Goal: Information Seeking & Learning: Learn about a topic

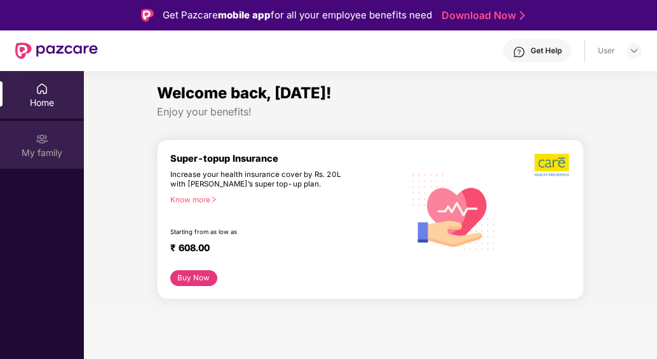
click at [42, 144] on img at bounding box center [42, 139] width 13 height 13
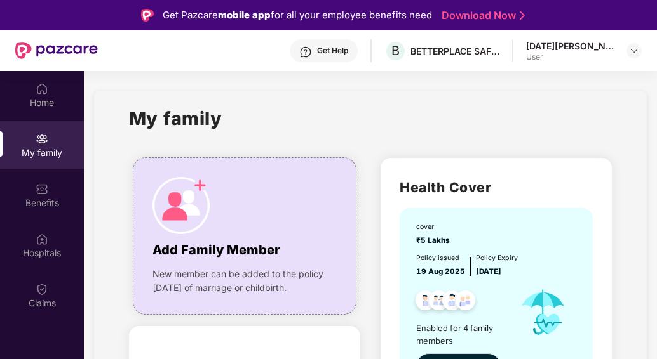
click at [297, 105] on div "My family" at bounding box center [370, 126] width 483 height 44
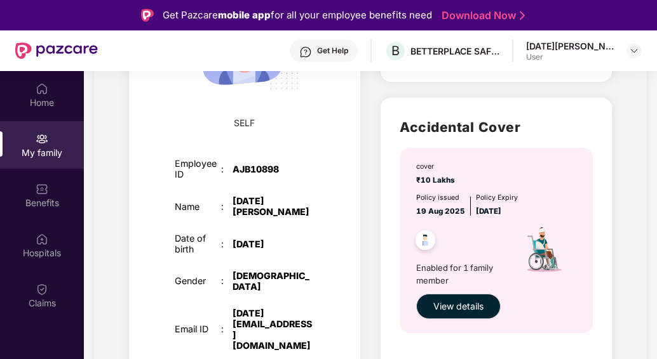
scroll to position [381, 0]
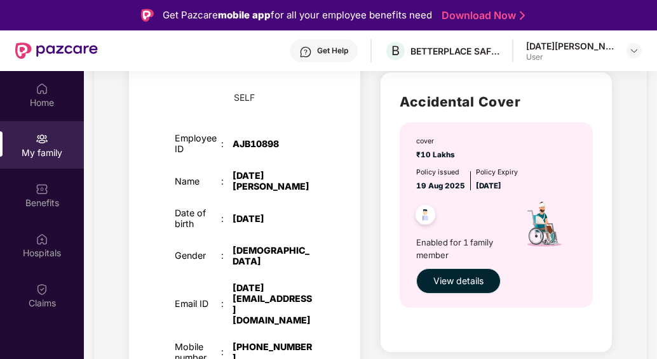
click at [454, 278] on span "View details" at bounding box center [458, 281] width 50 height 14
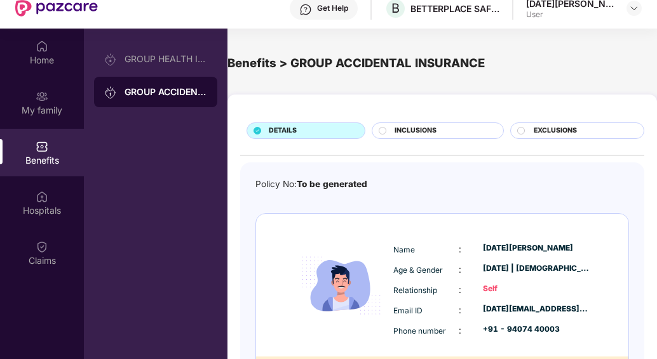
scroll to position [20, 0]
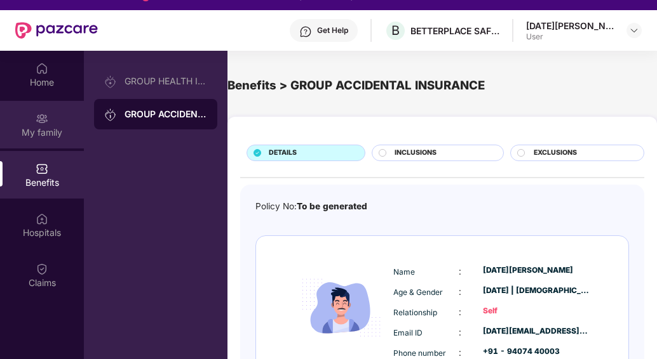
click at [36, 115] on img at bounding box center [42, 118] width 13 height 13
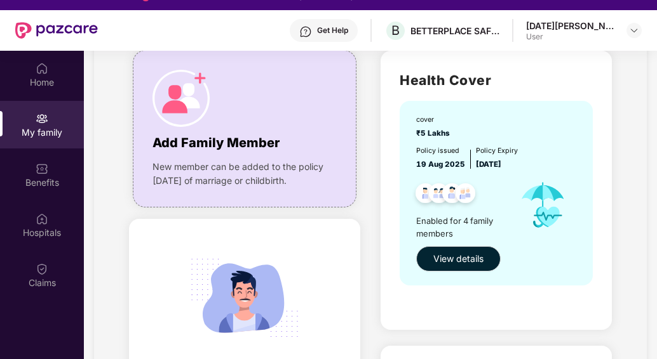
scroll to position [102, 0]
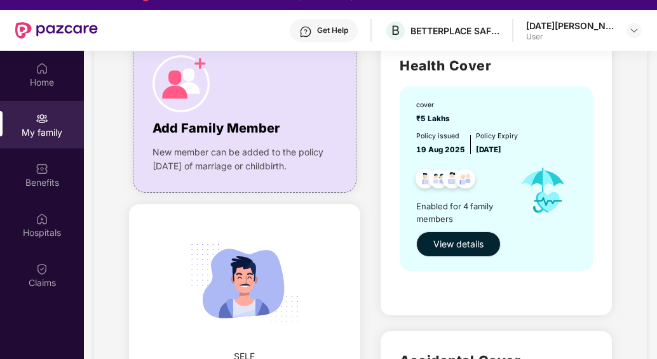
click at [481, 247] on span "View details" at bounding box center [458, 245] width 50 height 14
